Goal: Task Accomplishment & Management: Manage account settings

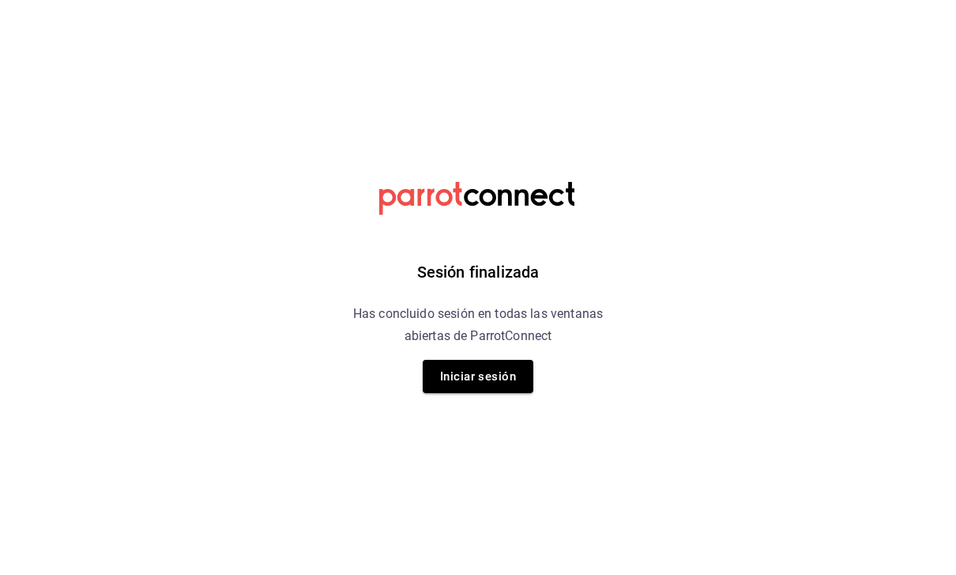
click at [522, 380] on button "Iniciar sesión" at bounding box center [478, 376] width 111 height 33
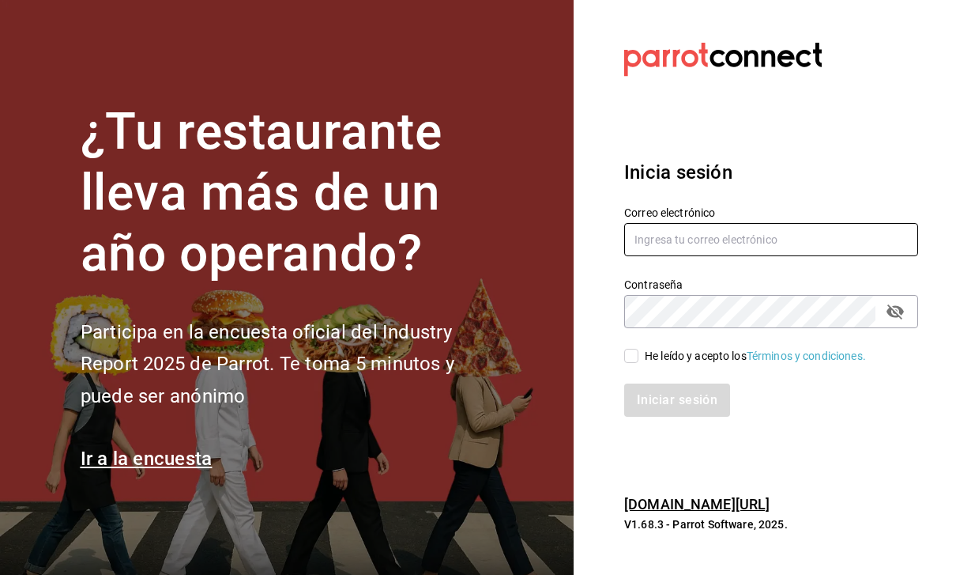
click at [839, 256] on input "text" at bounding box center [771, 239] width 294 height 33
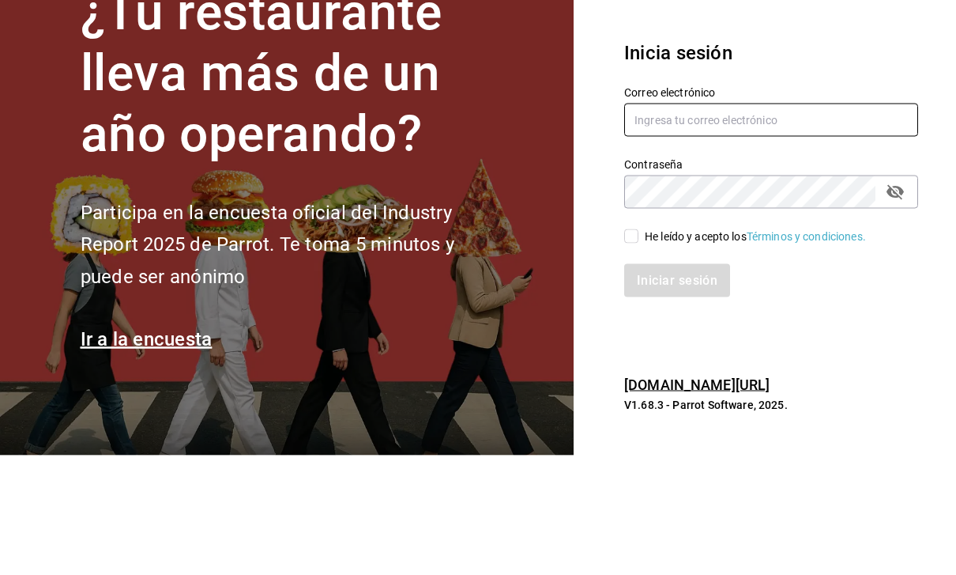
type input "Hector.c.mind@gmail.com"
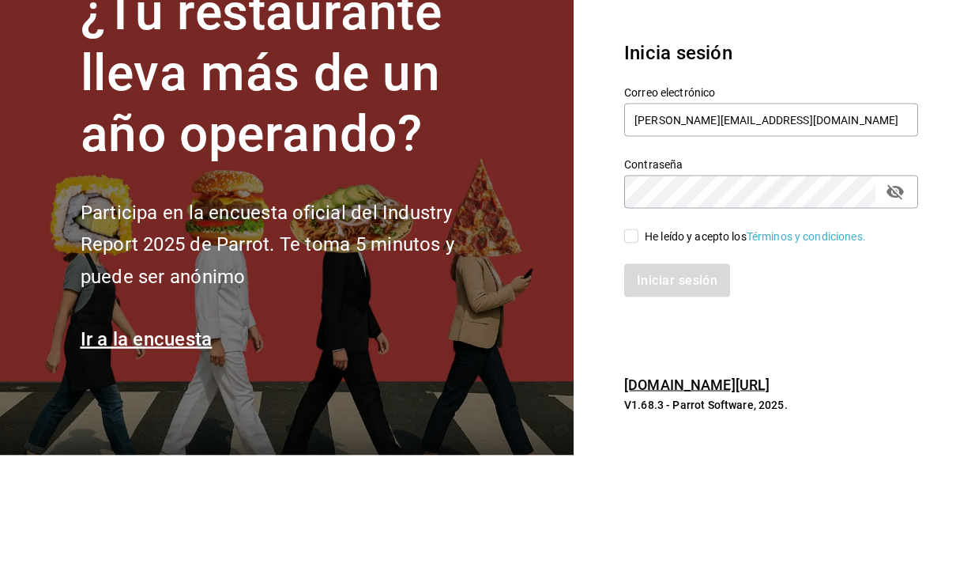
scroll to position [51, 0]
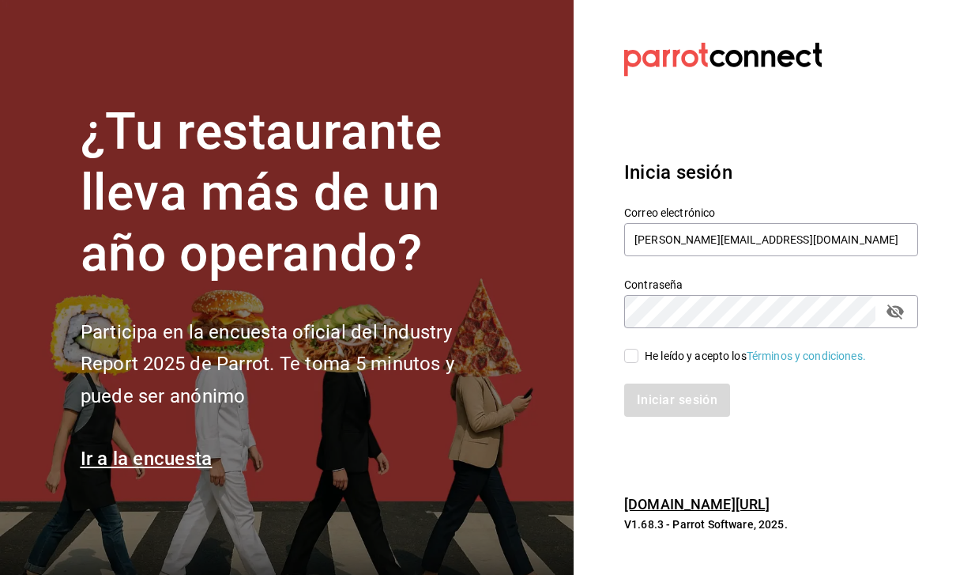
click at [636, 349] on input "He leído y acepto los Términos y condiciones." at bounding box center [631, 356] width 14 height 14
checkbox input "true"
click at [672, 389] on button "Iniciar sesión" at bounding box center [677, 399] width 106 height 33
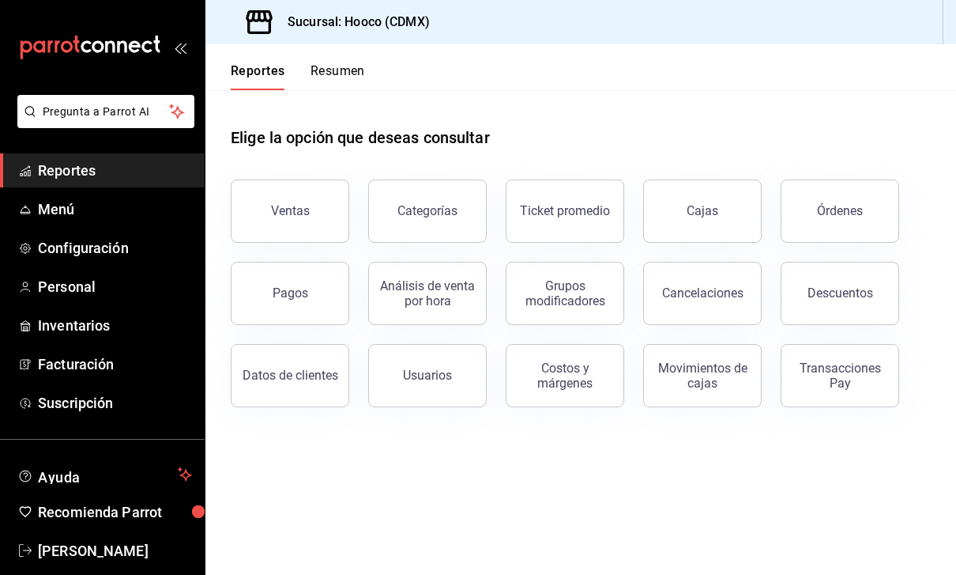
click at [315, 188] on button "Ventas" at bounding box center [290, 210] width 119 height 63
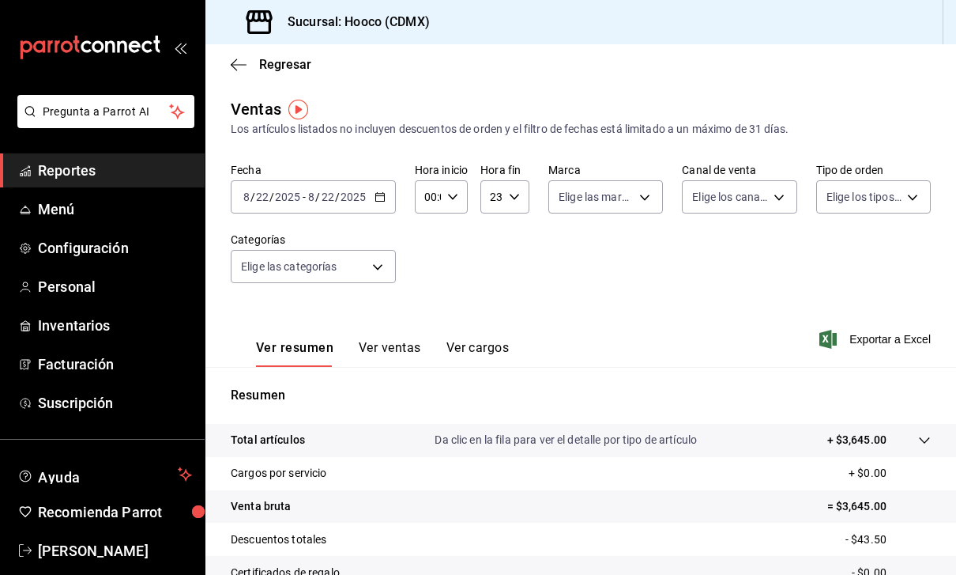
click at [131, 198] on link "Menú" at bounding box center [102, 209] width 205 height 34
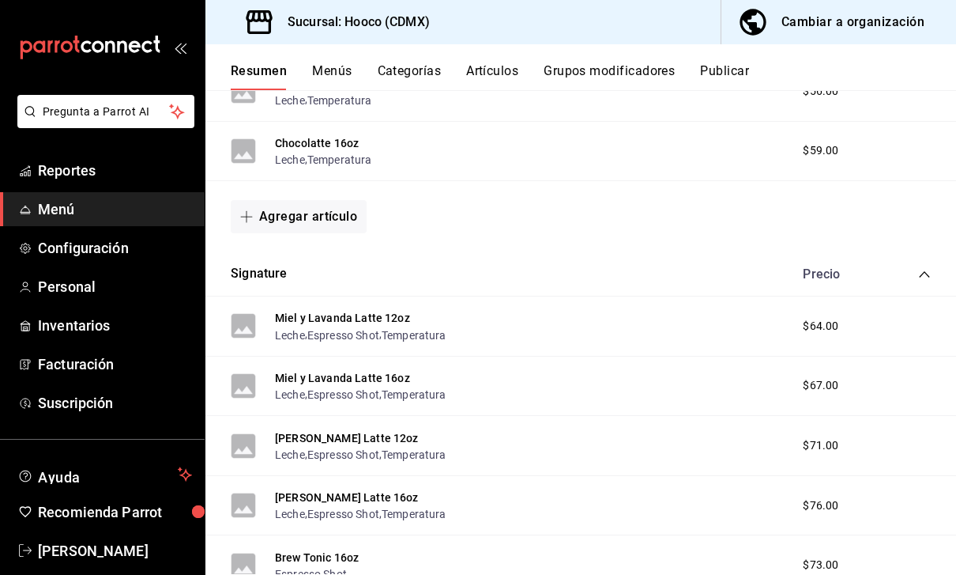
scroll to position [1000, 0]
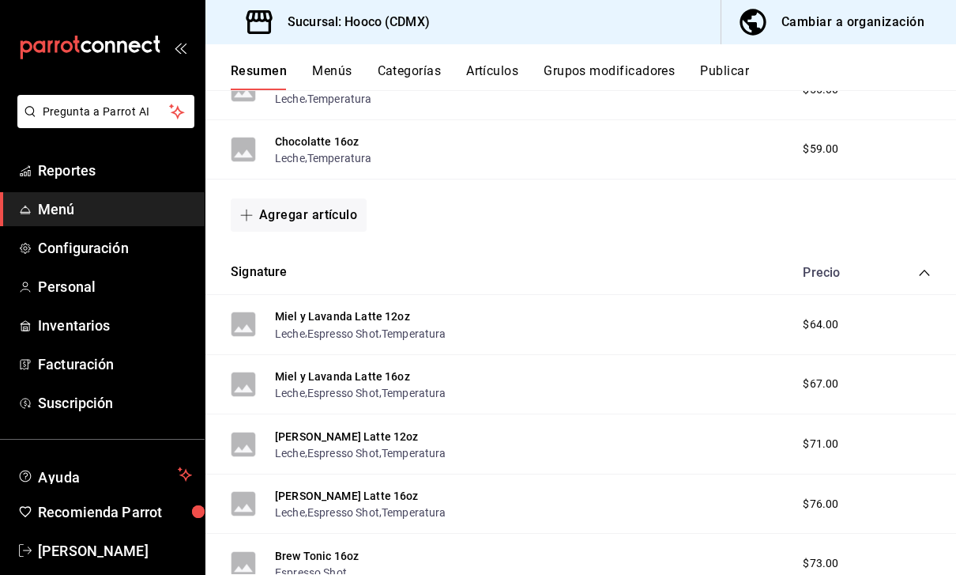
click at [280, 278] on button "Signature" at bounding box center [259, 272] width 57 height 18
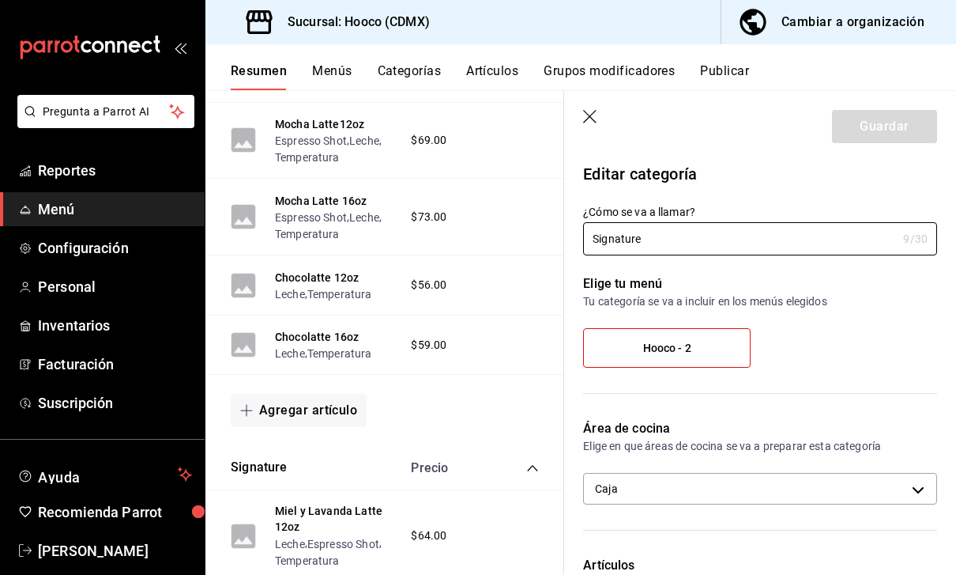
click at [496, 72] on button "Artículos" at bounding box center [492, 76] width 52 height 27
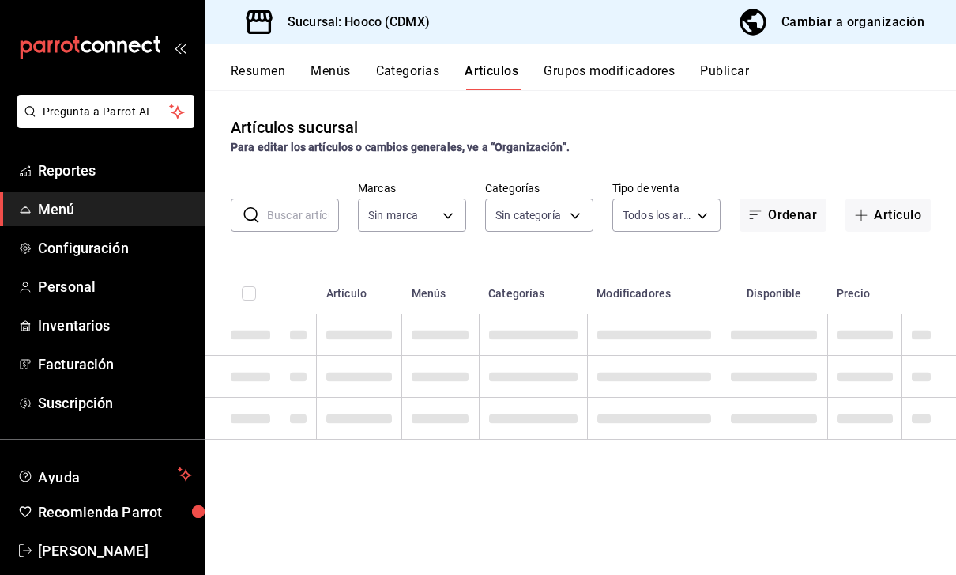
type input "d2a49f04-6a05-4360-9973-bb57c1ffd7e9"
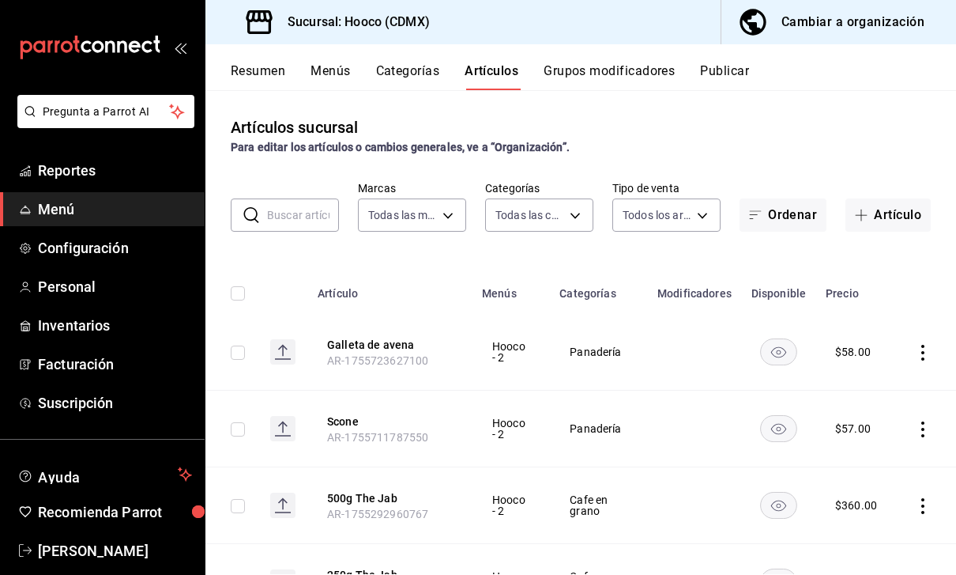
type input "6a4f3053-ce20-40e5-a496-7ff5dbcd2d07,20ed9d8a-36a0-48f3-904d-6f7d2a428019,36e04…"
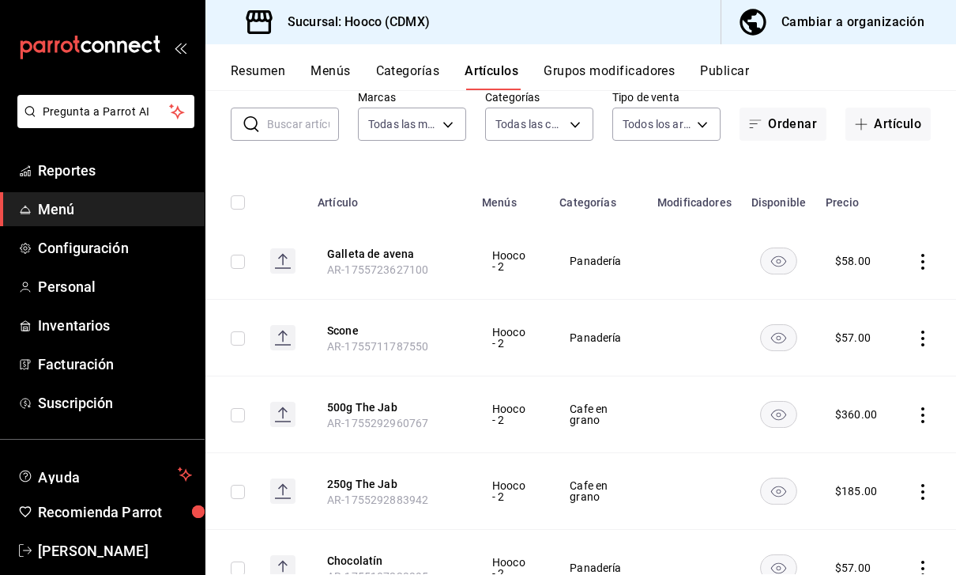
scroll to position [92, 0]
click at [300, 122] on input "text" at bounding box center [303, 123] width 72 height 32
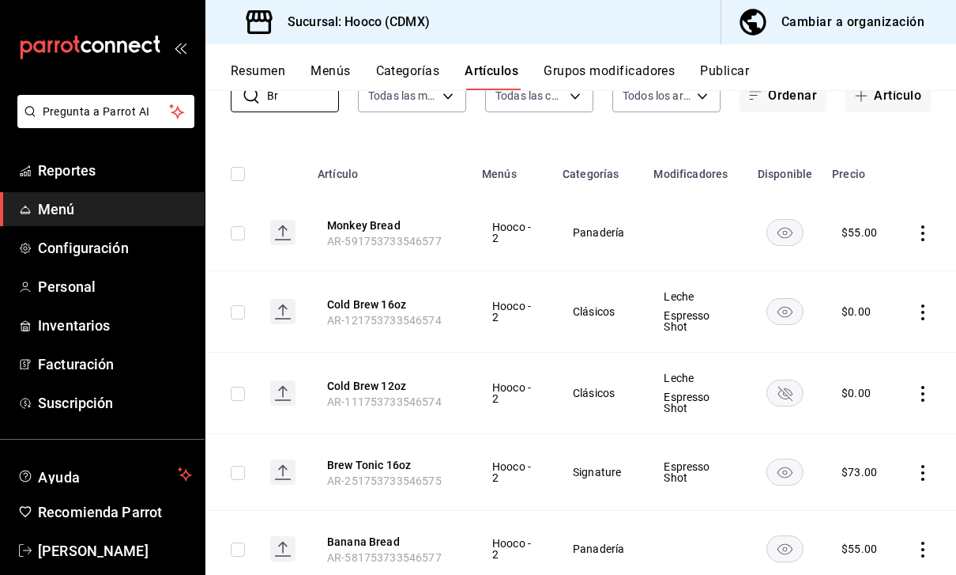
scroll to position [118, 0]
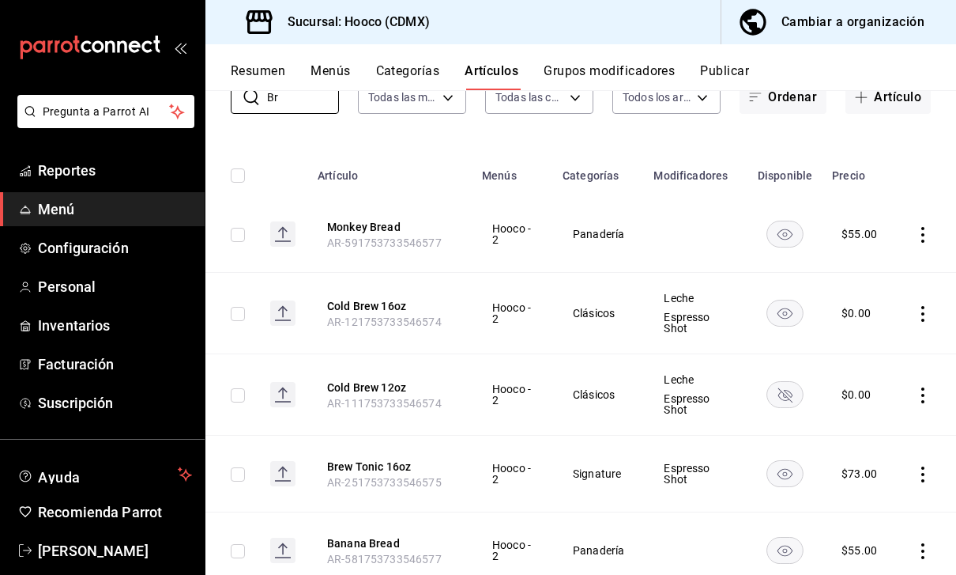
type input "B"
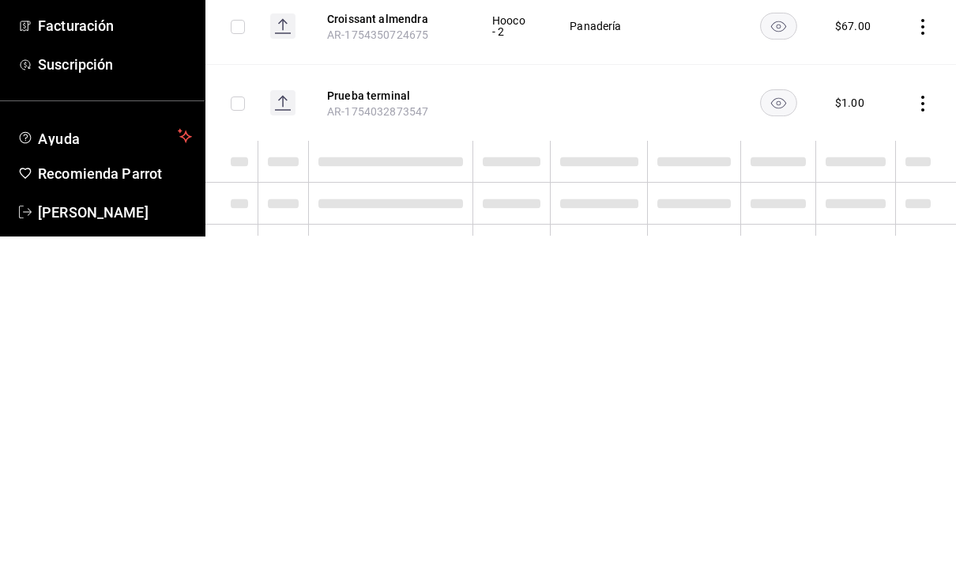
scroll to position [1386, 0]
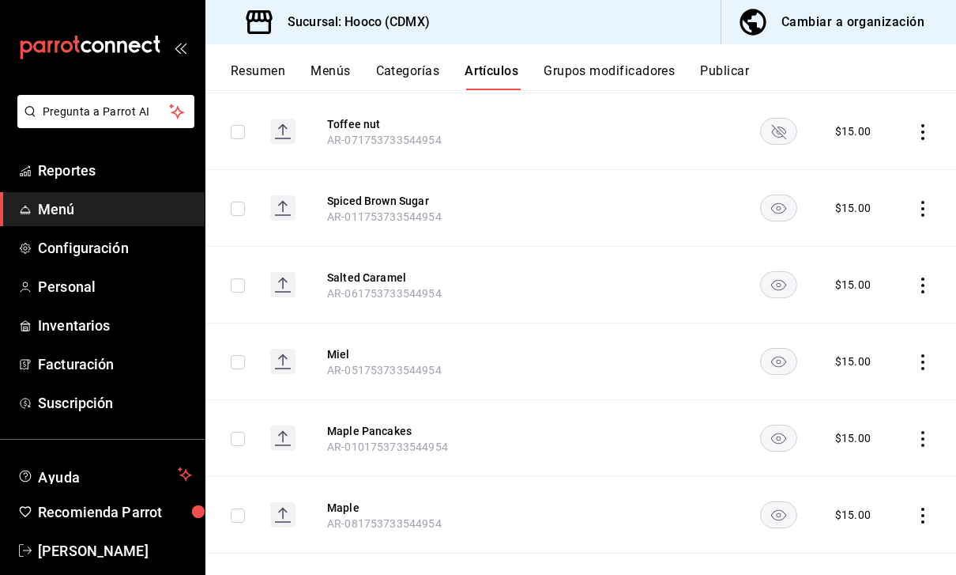
scroll to position [2131, 0]
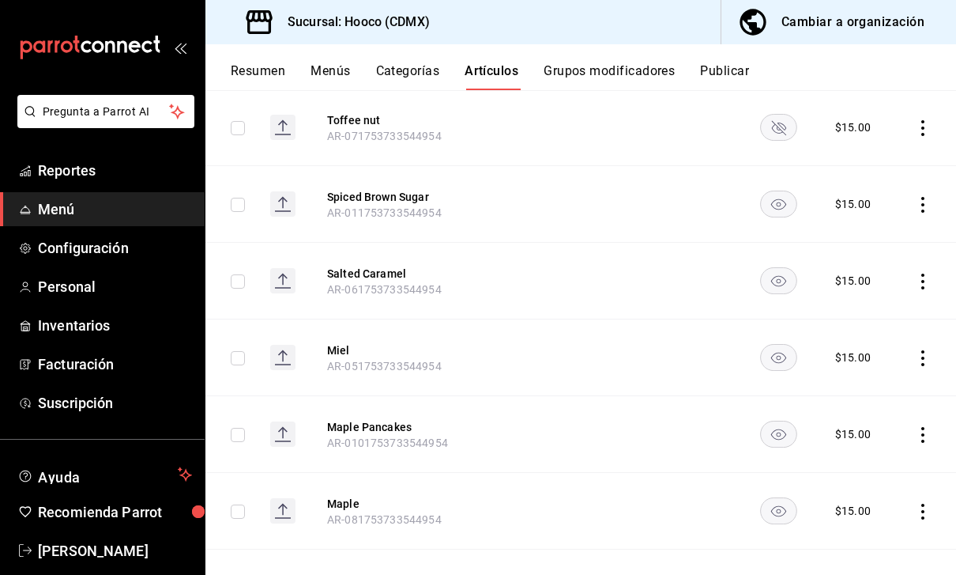
click at [337, 342] on button "Miel" at bounding box center [390, 350] width 126 height 16
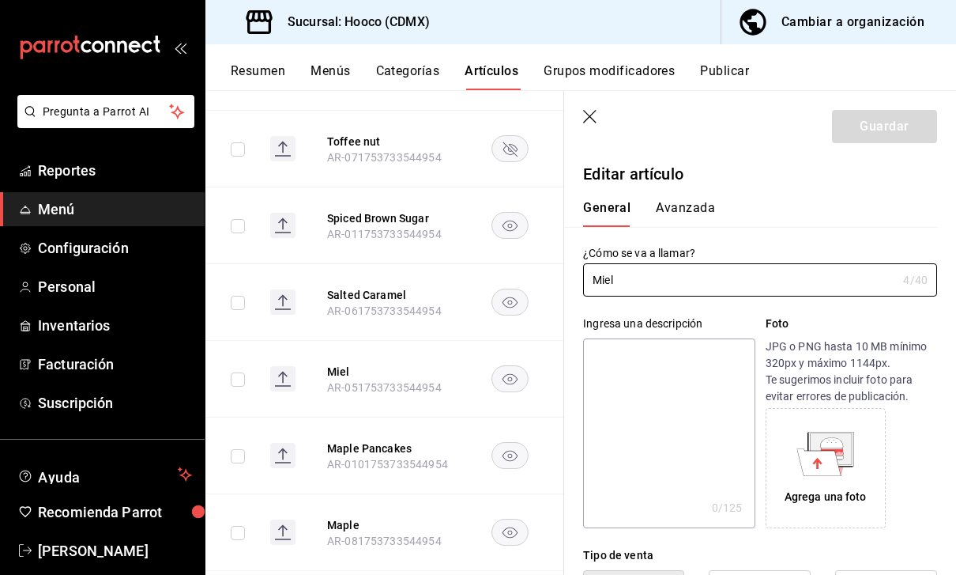
type input "$15.00"
radio input "false"
radio input "true"
click at [635, 66] on button "Grupos modificadores" at bounding box center [609, 76] width 131 height 27
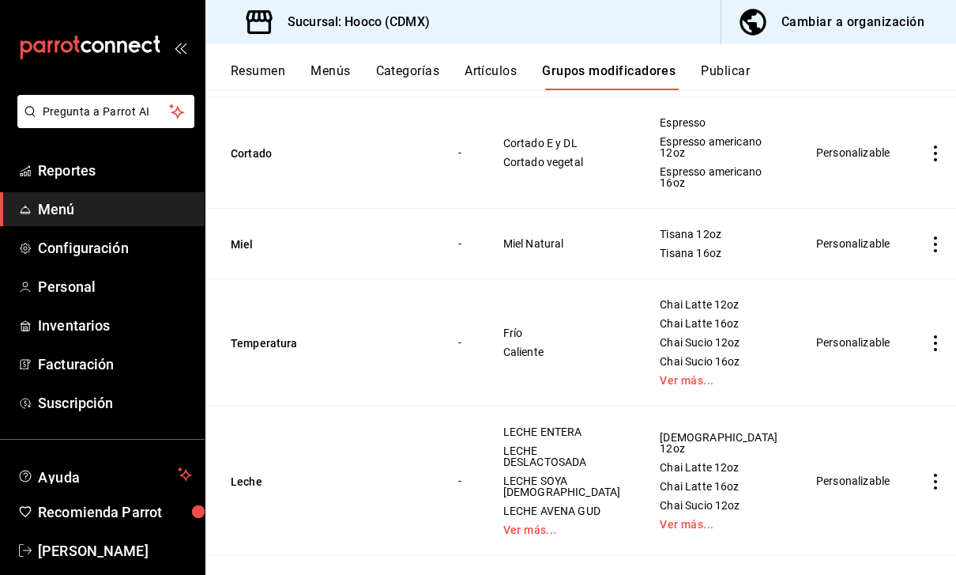
scroll to position [316, 0]
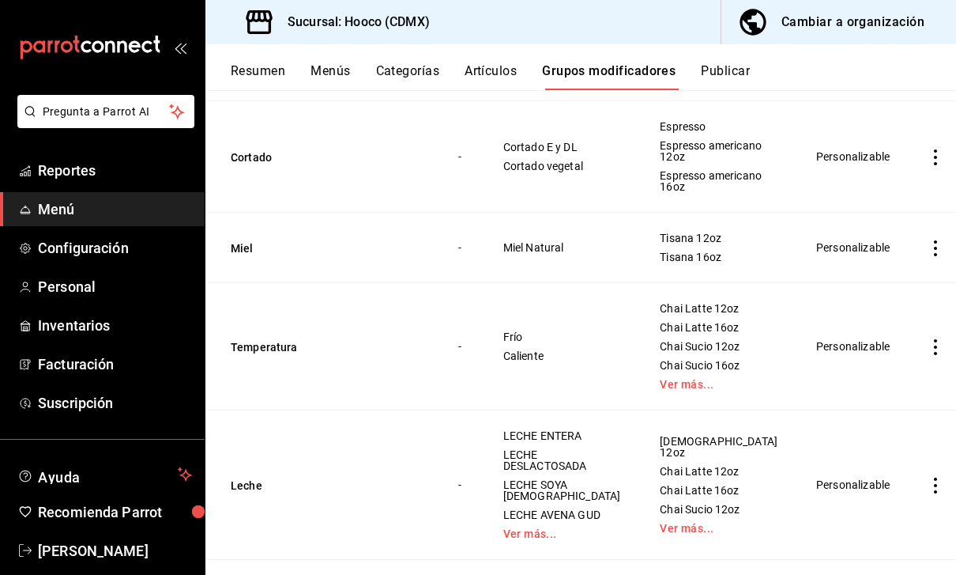
click at [934, 249] on icon "actions" at bounding box center [935, 248] width 3 height 16
click at [896, 284] on span "Editar" at bounding box center [875, 285] width 41 height 17
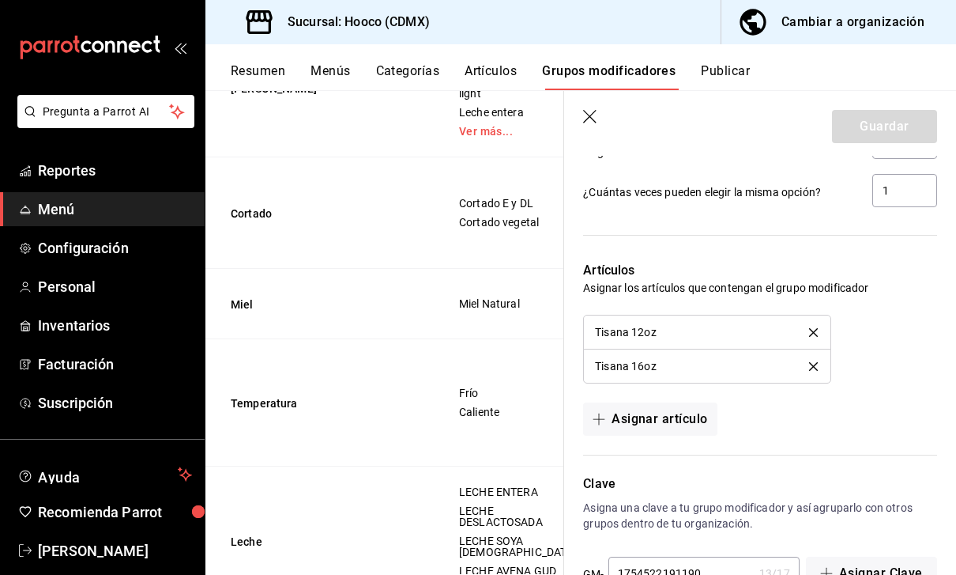
scroll to position [896, 0]
click at [699, 417] on button "Asignar artículo" at bounding box center [650, 420] width 134 height 33
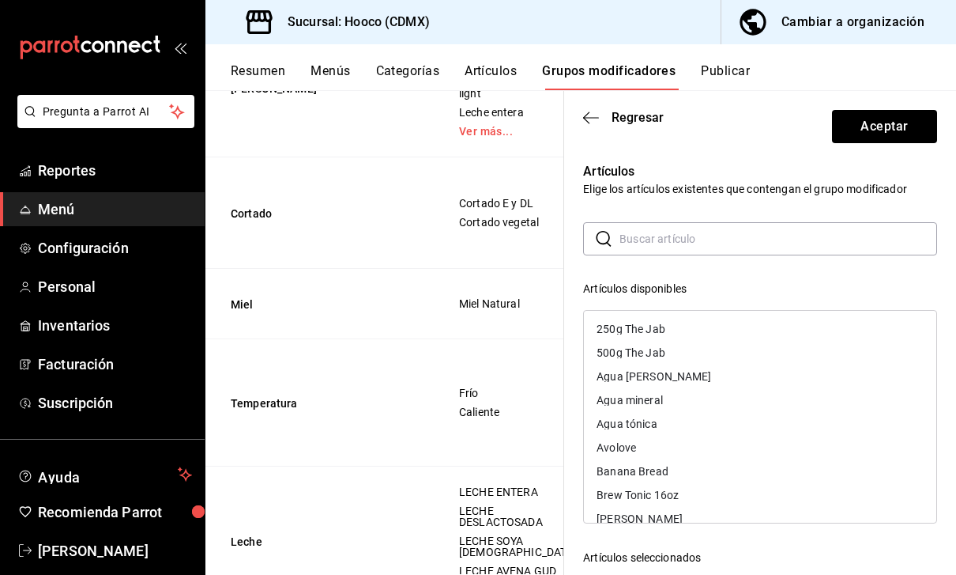
click at [823, 219] on div "Artículos Elige los artículos existentes que contengan el grupo modificador ​ ​…" at bounding box center [750, 464] width 373 height 643
click at [845, 234] on input "text" at bounding box center [779, 239] width 318 height 32
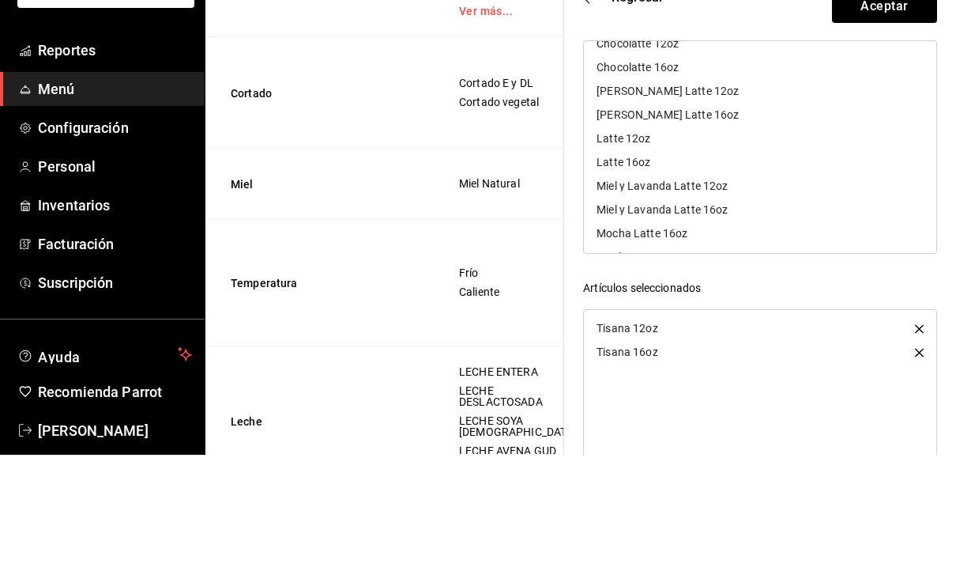
scroll to position [66, 0]
click at [662, 244] on div "Latte 12oz" at bounding box center [760, 256] width 353 height 24
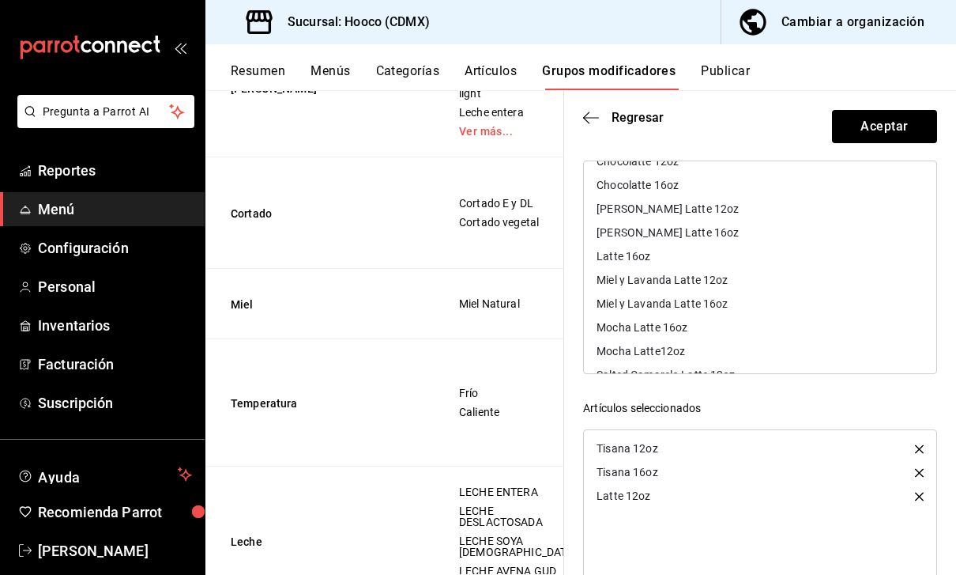
click at [652, 258] on div "Latte 16oz" at bounding box center [760, 256] width 353 height 24
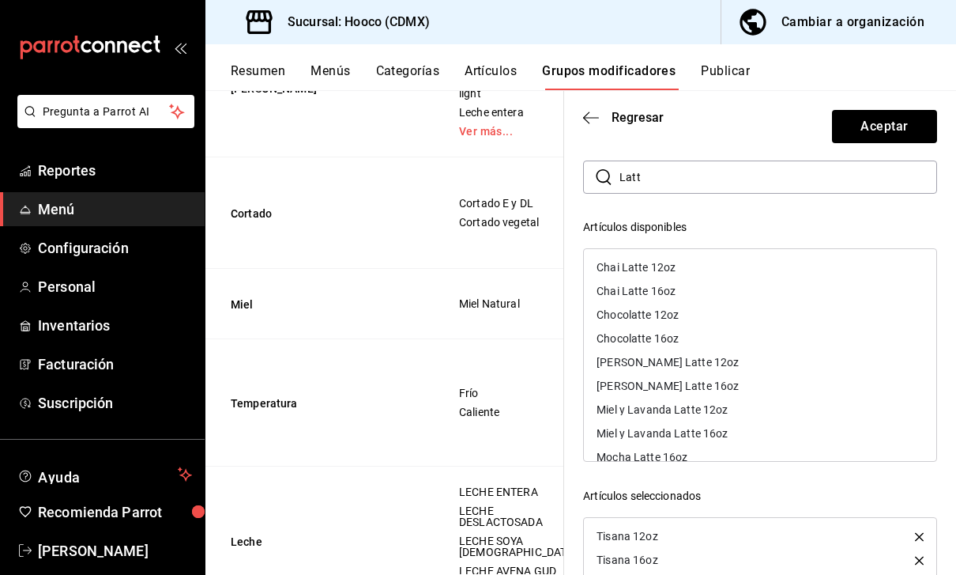
scroll to position [57, 0]
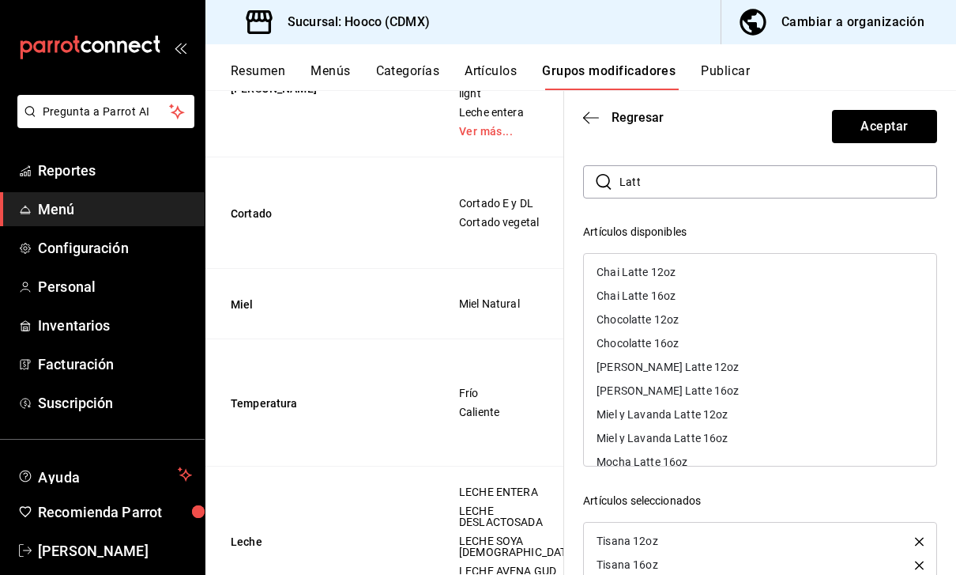
click at [811, 170] on input "Latt" at bounding box center [779, 182] width 318 height 32
click at [654, 178] on input "Latt" at bounding box center [779, 182] width 318 height 32
type input "L"
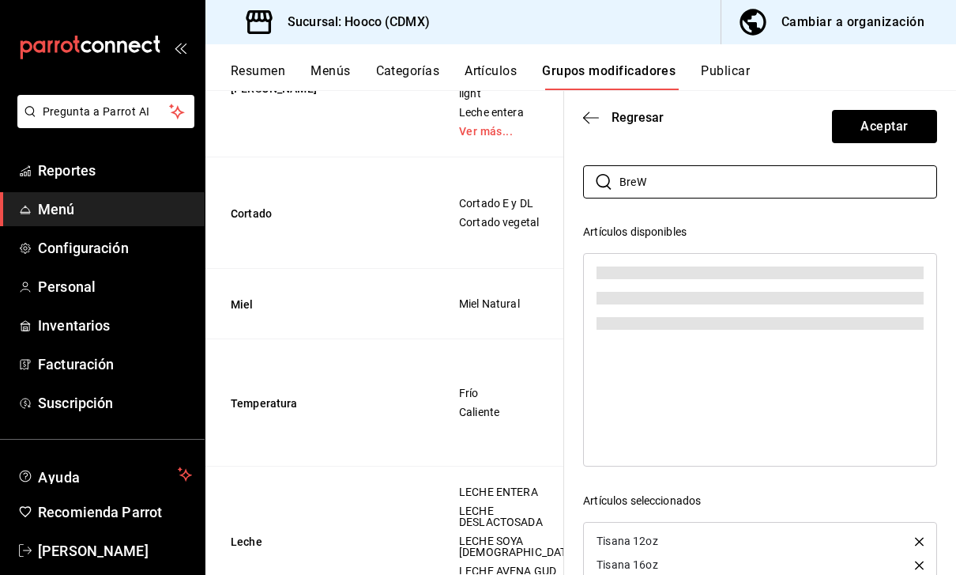
type input "BreW"
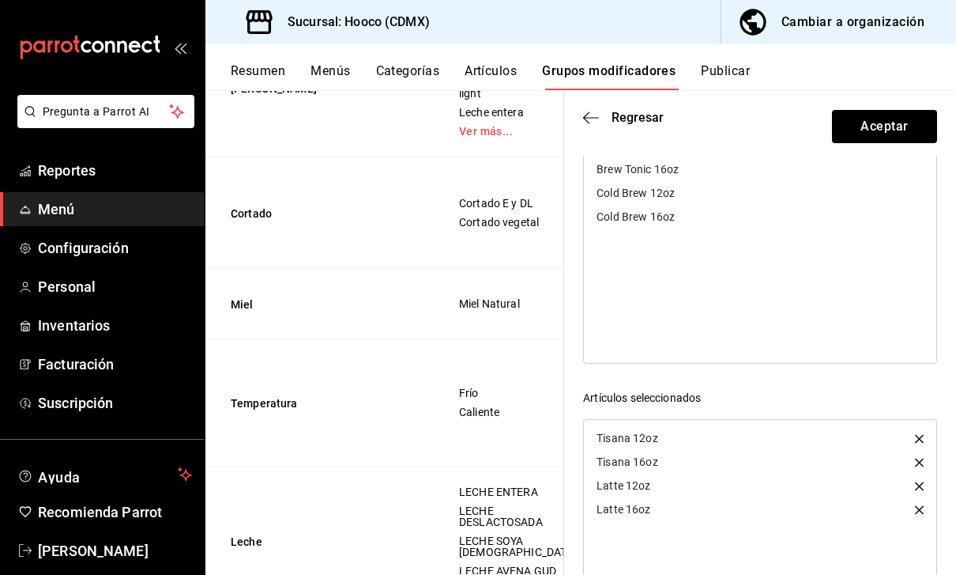
scroll to position [157, 0]
click at [650, 168] on div "Brew Tonic 16oz" at bounding box center [638, 171] width 82 height 11
click at [905, 120] on button "Aceptar" at bounding box center [884, 126] width 105 height 33
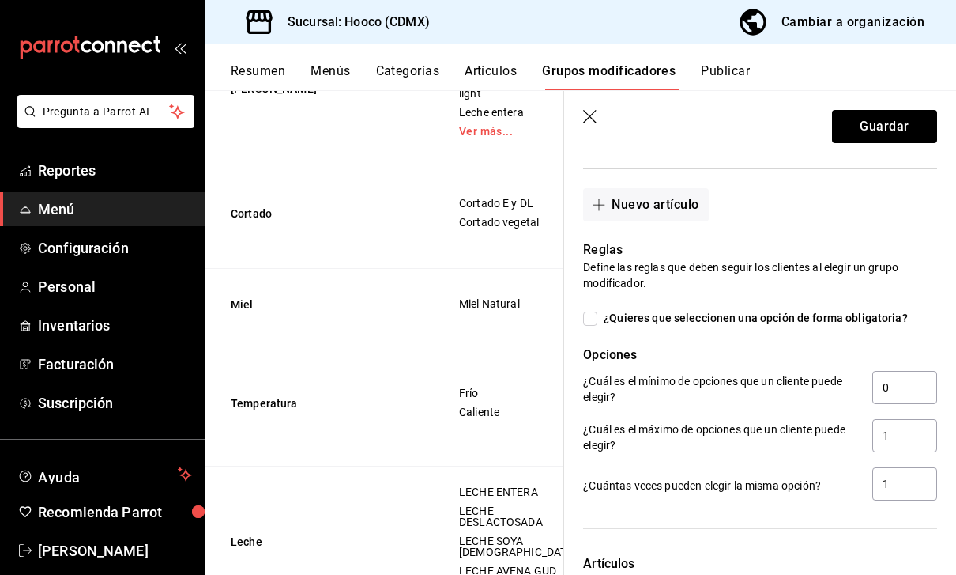
scroll to position [601, 0]
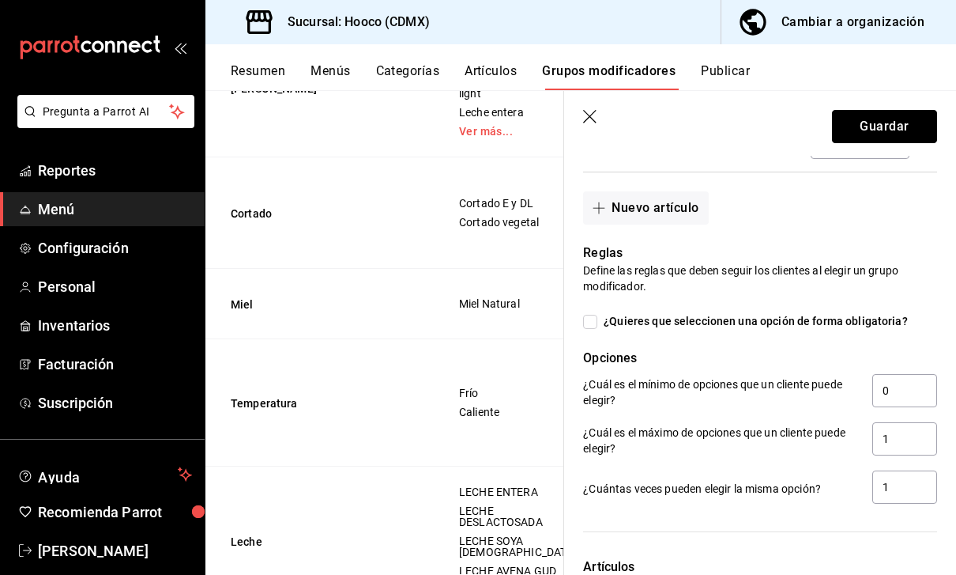
click at [897, 124] on button "Guardar" at bounding box center [884, 126] width 105 height 33
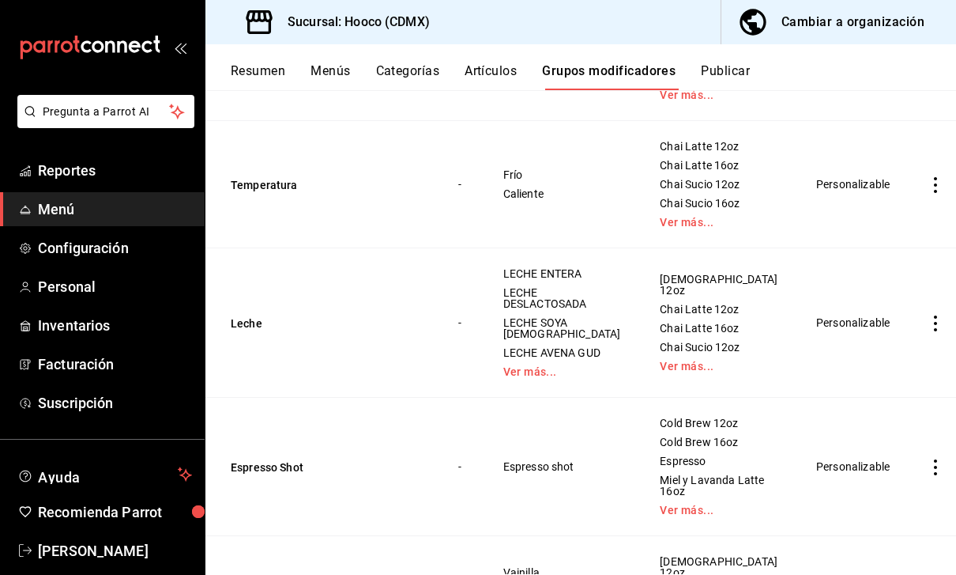
scroll to position [534, 0]
click at [929, 316] on icon "actions" at bounding box center [936, 324] width 16 height 16
click at [882, 304] on span "Editar" at bounding box center [875, 305] width 41 height 17
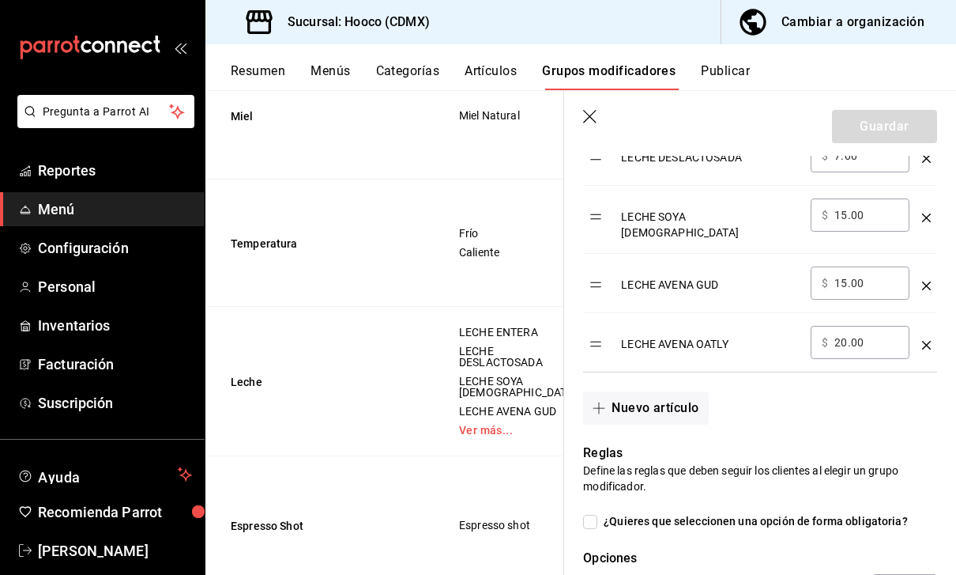
scroll to position [637, 0]
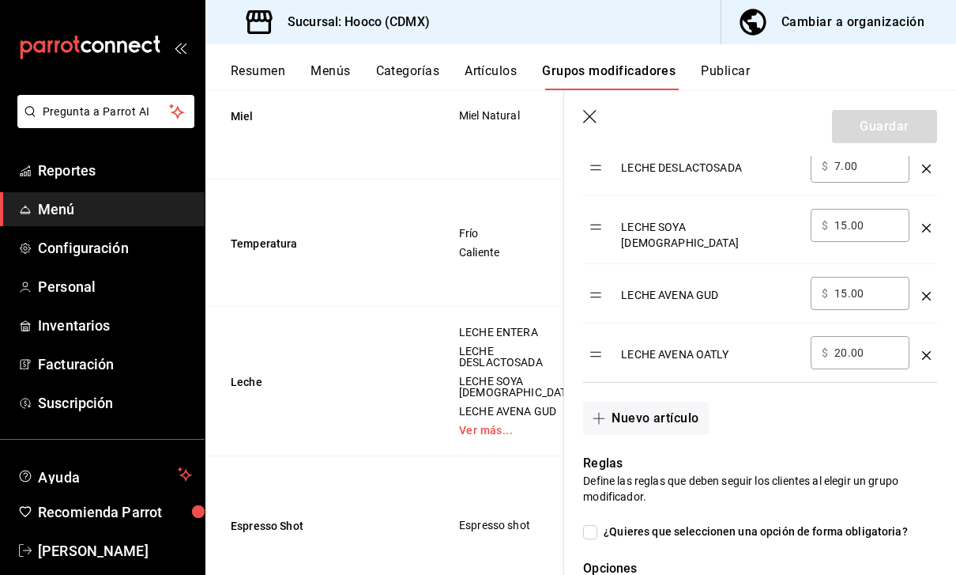
click at [681, 409] on button "Nuevo artículo" at bounding box center [645, 418] width 125 height 33
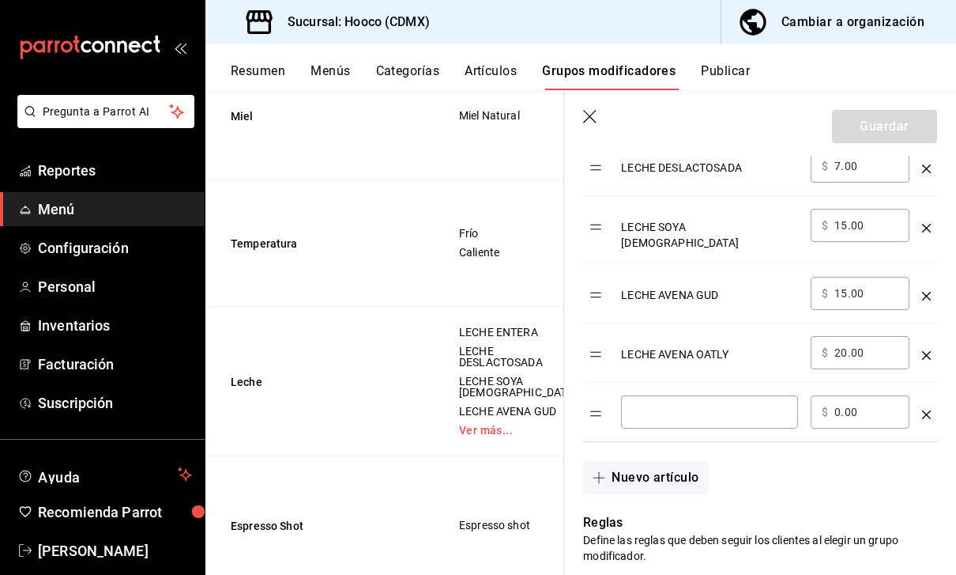
click at [688, 404] on input "optionsTable" at bounding box center [709, 412] width 155 height 16
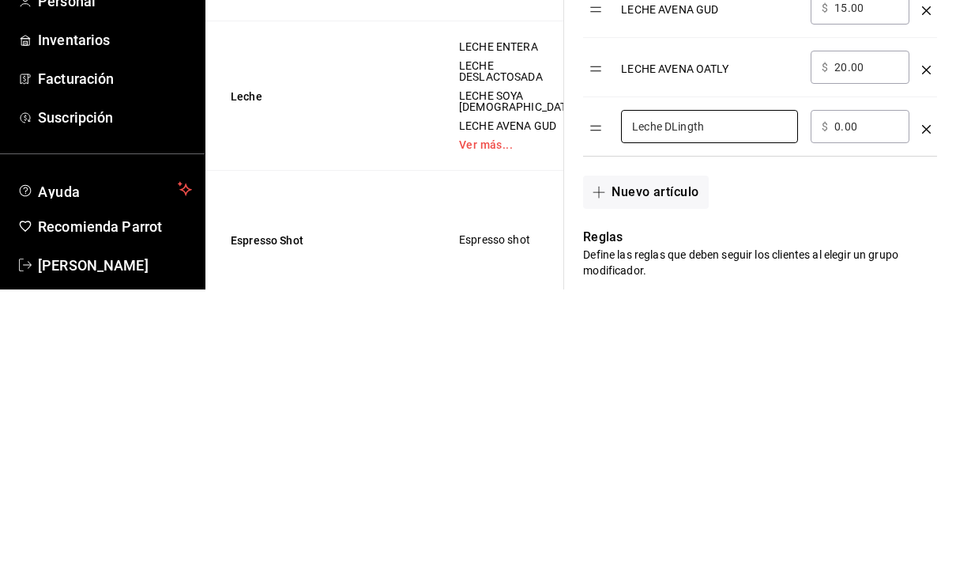
type input "Leche DLingth"
click at [862, 404] on input "0.00" at bounding box center [867, 412] width 64 height 16
type input "0.00"
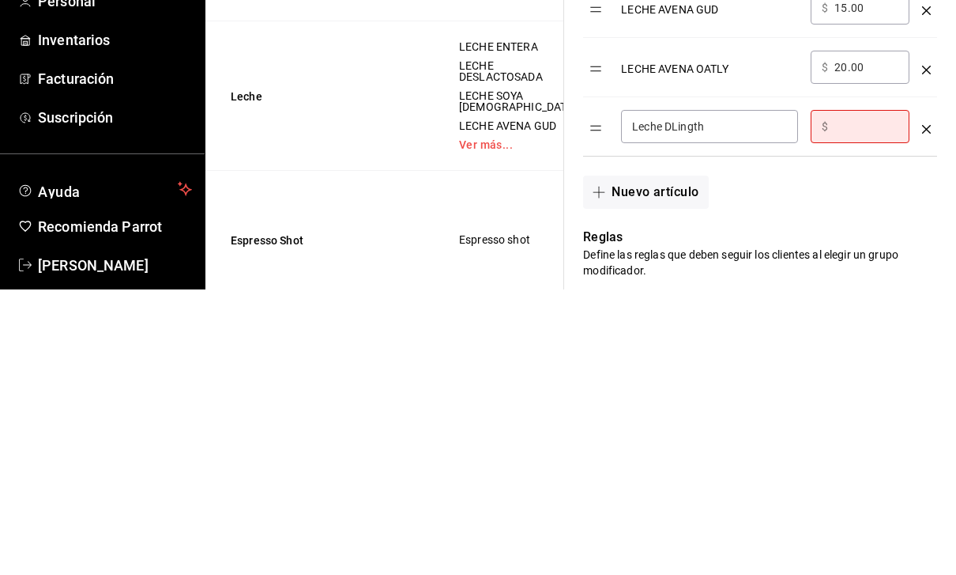
type input "7.00"
click at [680, 404] on input "Leche DLingth" at bounding box center [709, 412] width 155 height 16
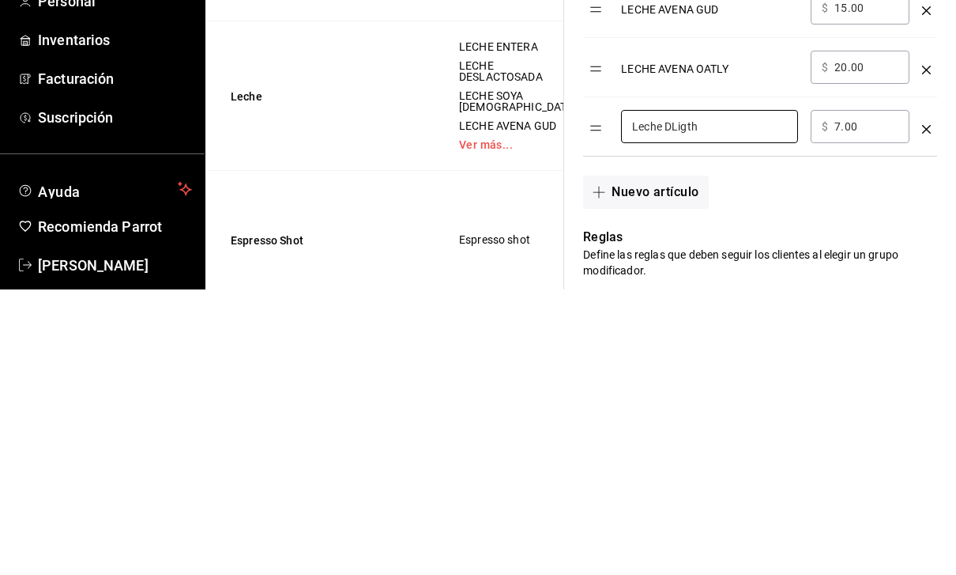
type input "Leche DLigth"
click at [804, 442] on div "Nuevo artículo" at bounding box center [750, 468] width 373 height 52
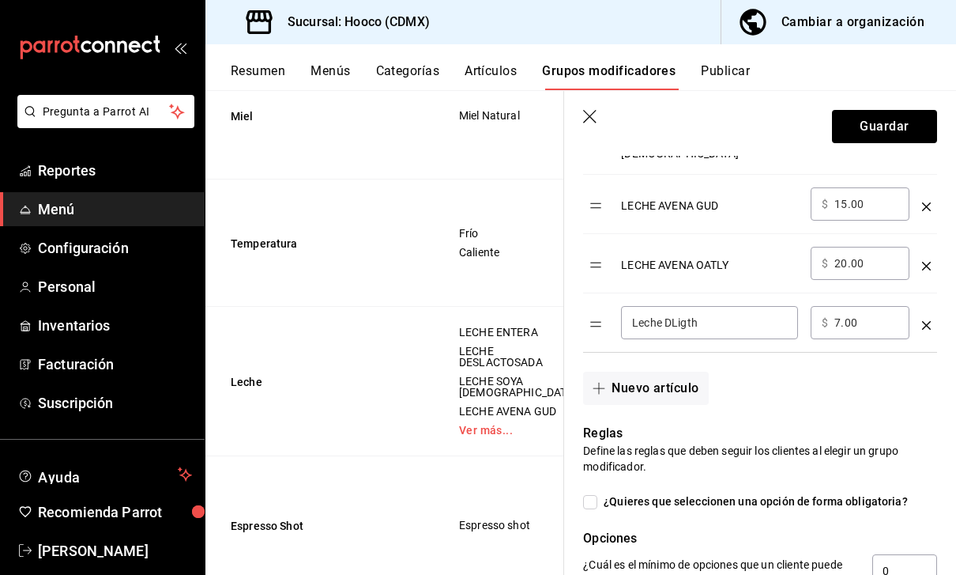
scroll to position [727, 0]
click at [900, 125] on button "Guardar" at bounding box center [884, 126] width 105 height 33
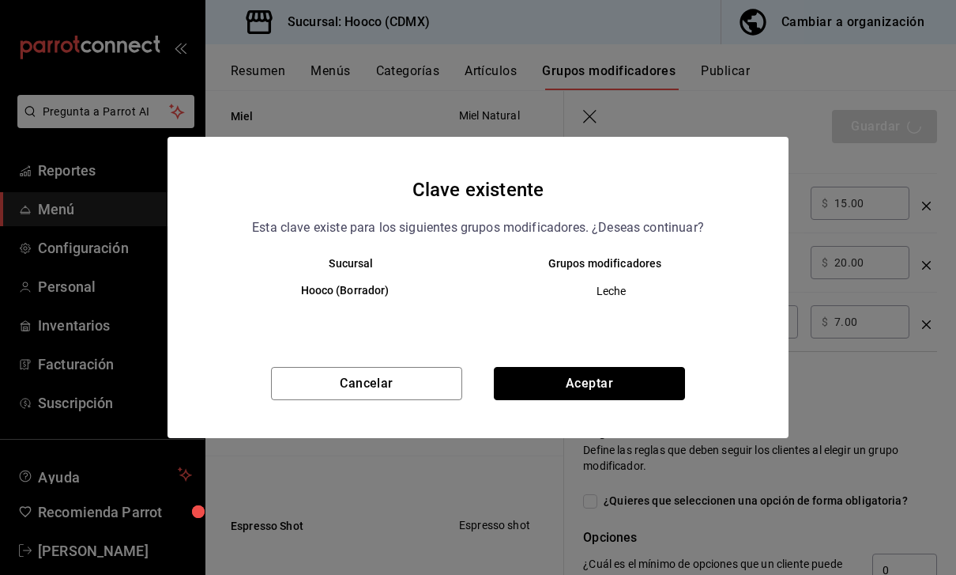
click at [639, 378] on button "Aceptar" at bounding box center [589, 383] width 191 height 33
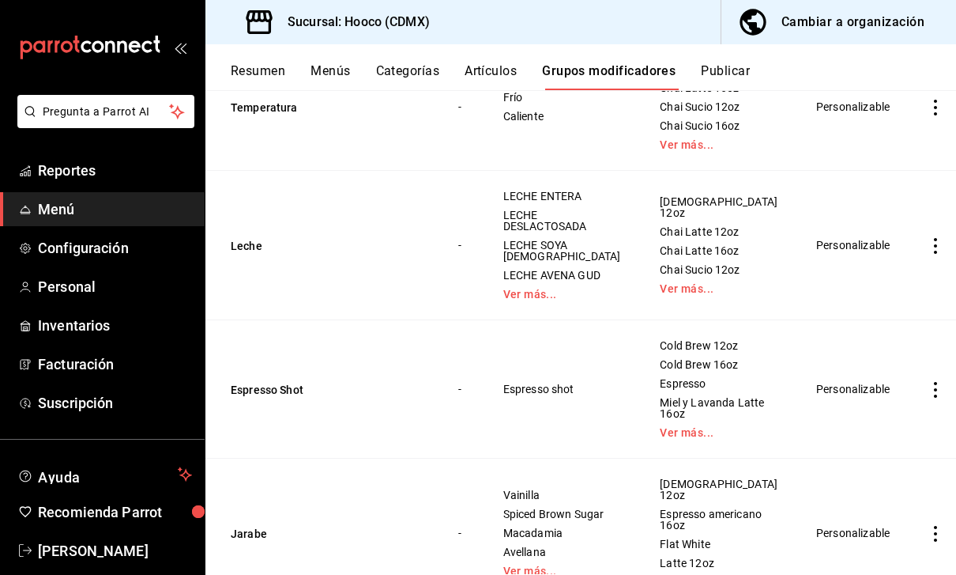
scroll to position [613, 0]
click at [532, 288] on link "Ver más..." at bounding box center [562, 293] width 118 height 11
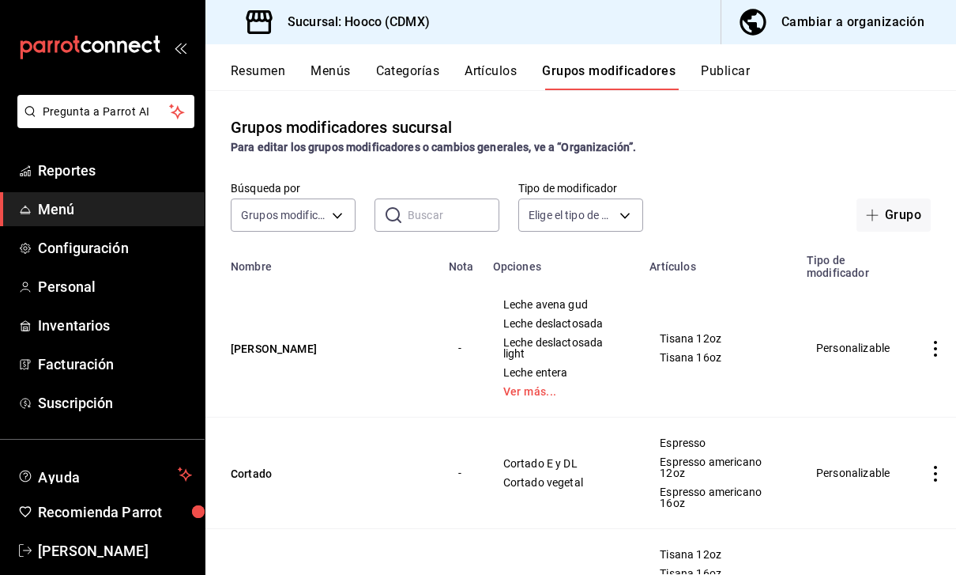
scroll to position [0, 0]
click at [262, 69] on button "Resumen" at bounding box center [258, 76] width 55 height 27
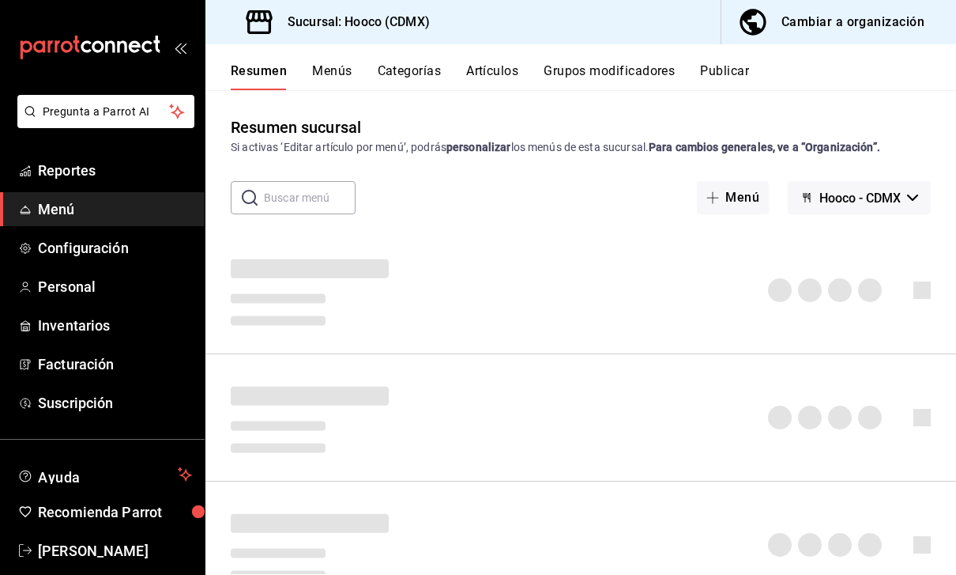
click at [341, 66] on button "Menús" at bounding box center [332, 76] width 40 height 27
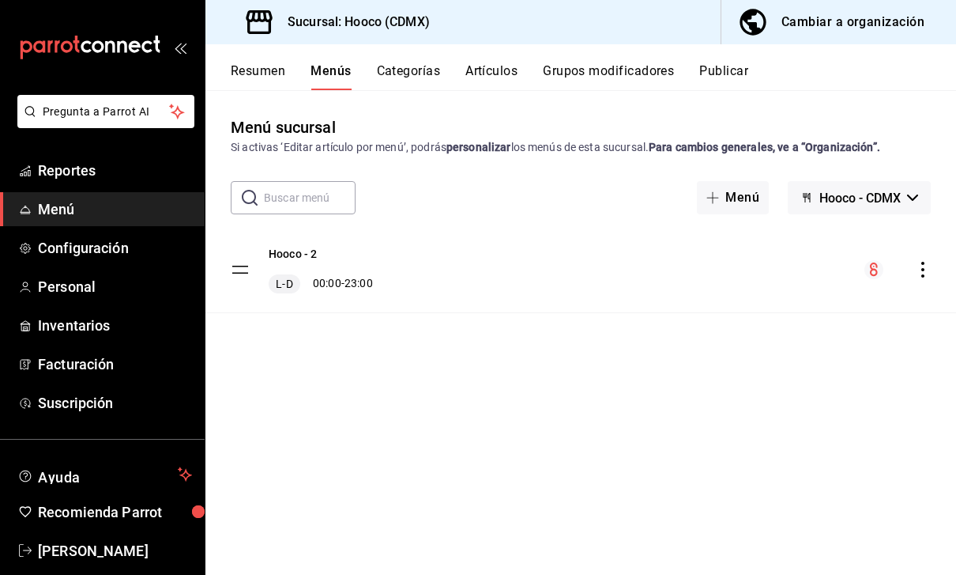
click at [808, 274] on div "Hooco - 2 [PERSON_NAME] 00:00 - 23:00" at bounding box center [580, 269] width 751 height 85
click at [380, 277] on div "Hooco - 2 [PERSON_NAME] 00:00 - 23:00" at bounding box center [580, 269] width 751 height 85
click at [414, 80] on button "Categorías" at bounding box center [409, 76] width 64 height 27
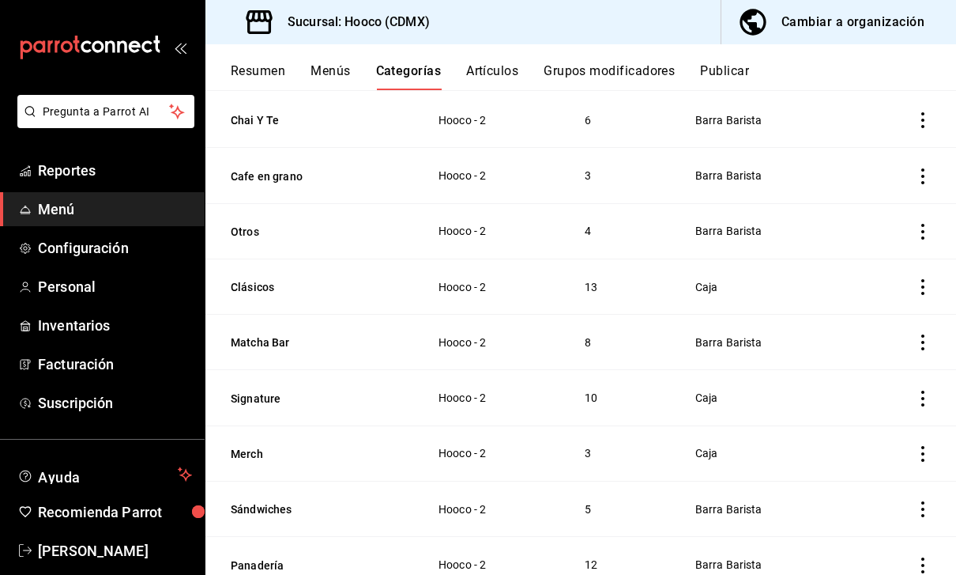
scroll to position [156, 0]
